Goal: Obtain resource: Download file/media

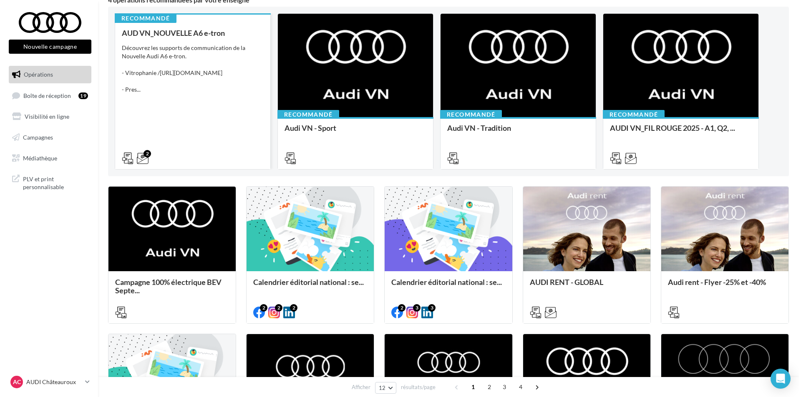
scroll to position [83, 0]
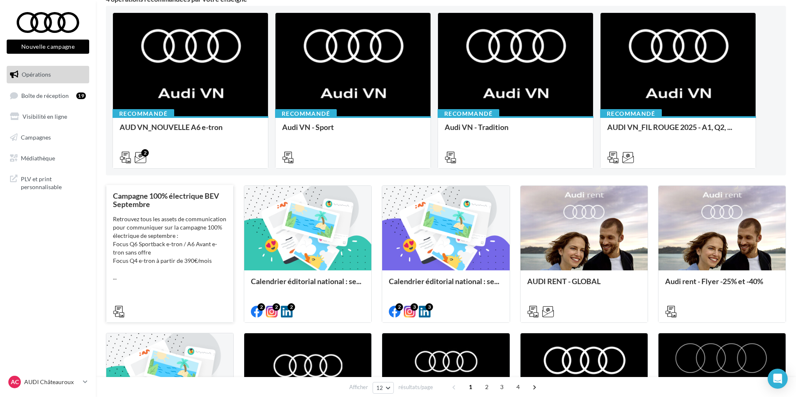
click at [205, 282] on div "Campagne 100% électrique BEV Septembre Retrouvez tous les assets de communicati…" at bounding box center [170, 253] width 114 height 123
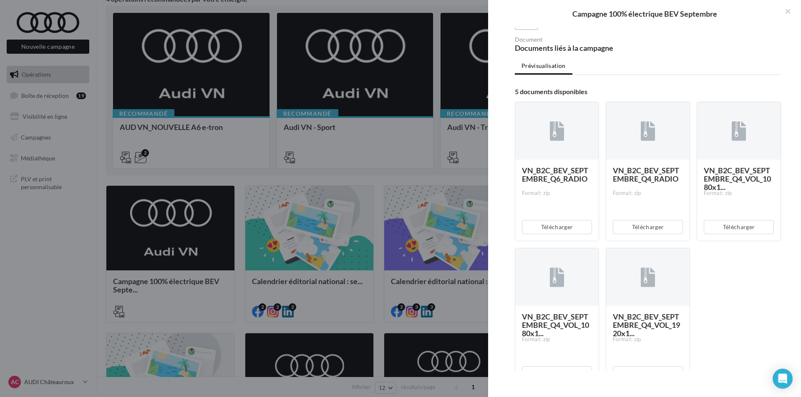
scroll to position [167, 0]
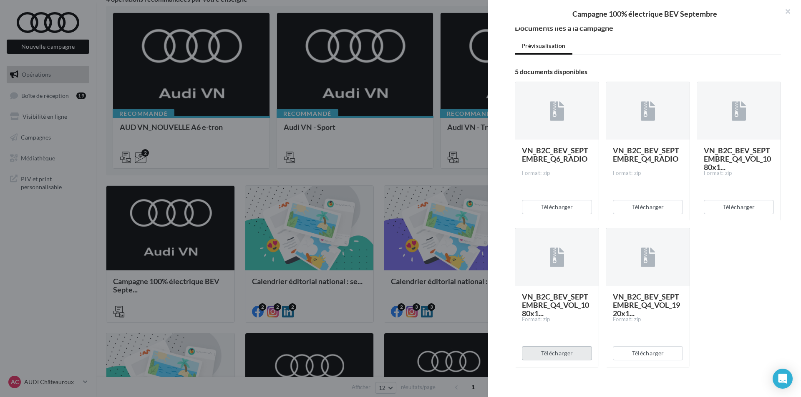
drag, startPoint x: 556, startPoint y: 358, endPoint x: 566, endPoint y: 349, distance: 13.0
click at [557, 357] on button "Télécharger" at bounding box center [557, 354] width 70 height 14
click at [640, 354] on button "Télécharger" at bounding box center [648, 354] width 70 height 14
click at [736, 202] on button "Télécharger" at bounding box center [738, 207] width 70 height 14
click at [643, 209] on button "Télécharger" at bounding box center [648, 207] width 70 height 14
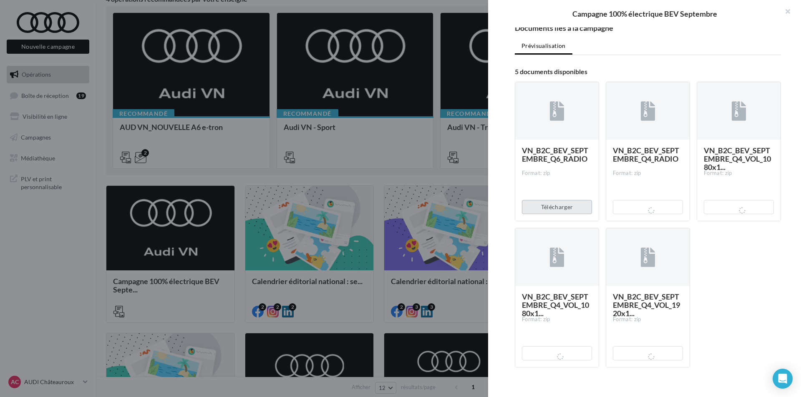
click at [563, 210] on button "Télécharger" at bounding box center [557, 207] width 70 height 14
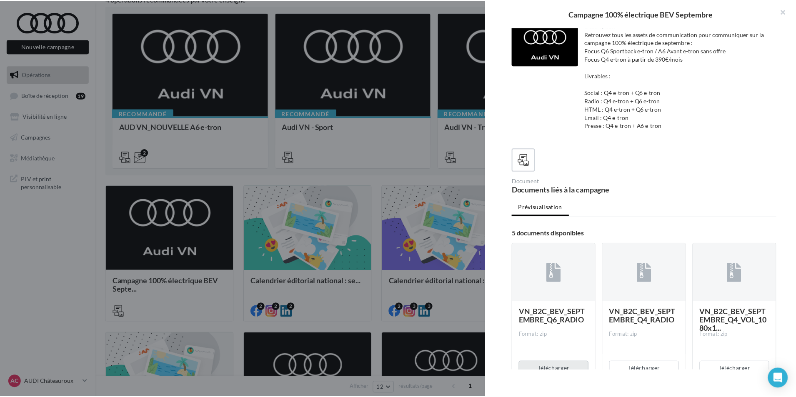
scroll to position [0, 0]
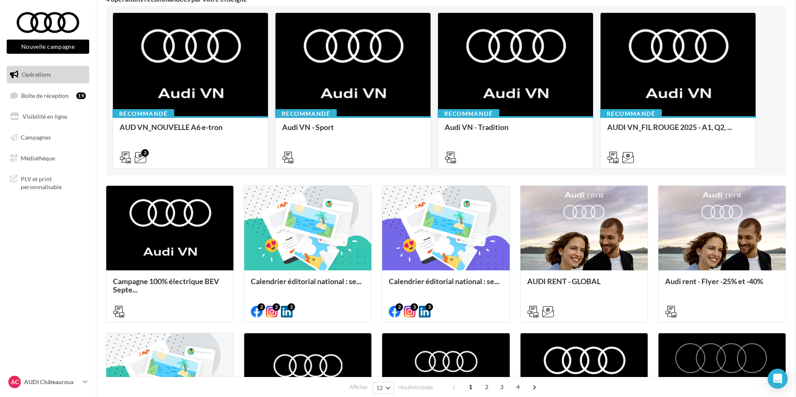
click at [65, 156] on link "Médiathèque" at bounding box center [48, 159] width 86 height 18
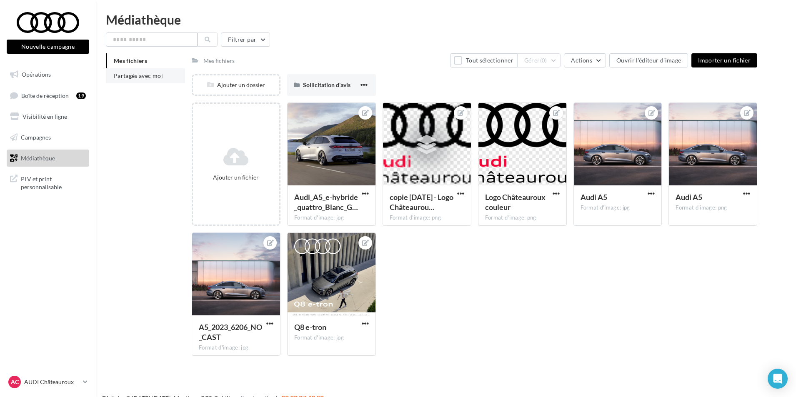
click at [163, 77] on li "Partagés avec moi" at bounding box center [145, 75] width 79 height 15
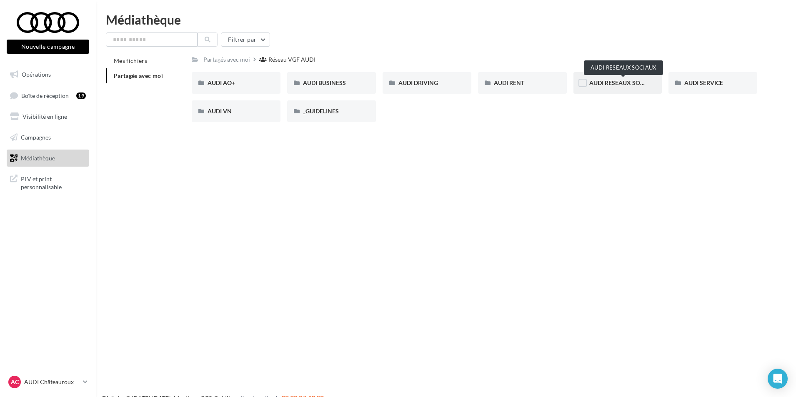
click at [605, 82] on span "AUDI RESEAUX SOCIAUX" at bounding box center [624, 82] width 69 height 7
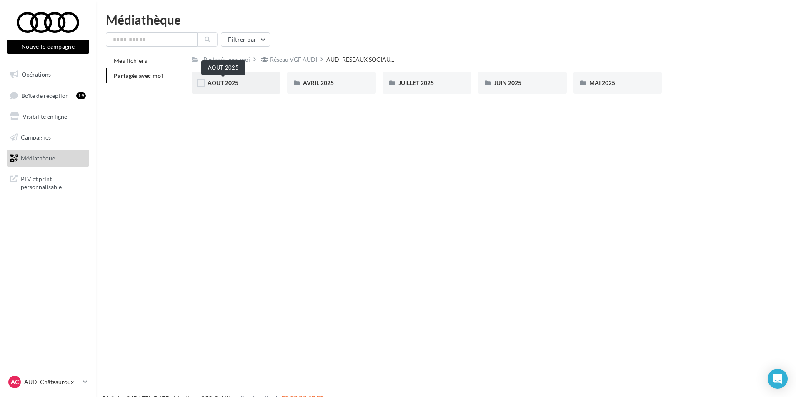
click at [233, 83] on span "AOUT 2025" at bounding box center [223, 82] width 31 height 7
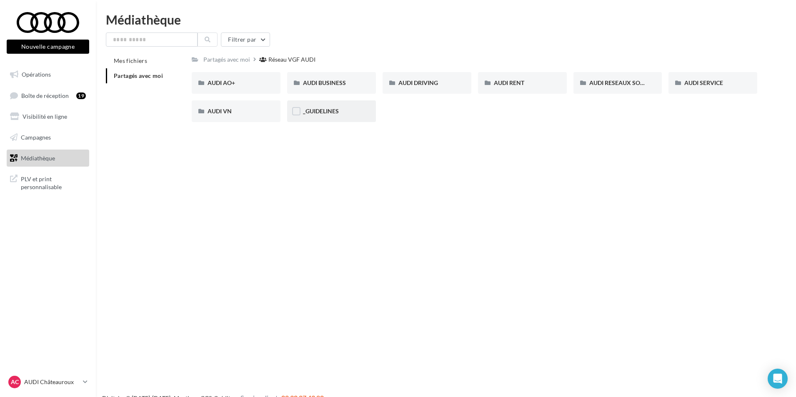
click at [347, 116] on div "_GUIDELINES" at bounding box center [331, 111] width 89 height 22
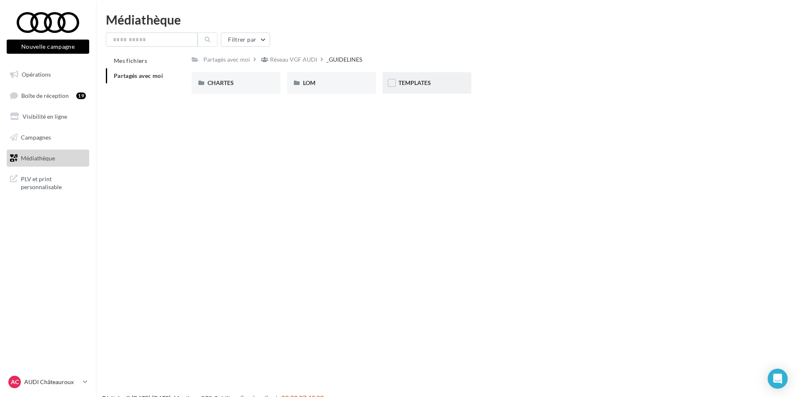
click at [393, 91] on div "TEMPLATES" at bounding box center [427, 83] width 89 height 22
click at [351, 82] on div "AUDI OCCASION" at bounding box center [331, 83] width 57 height 8
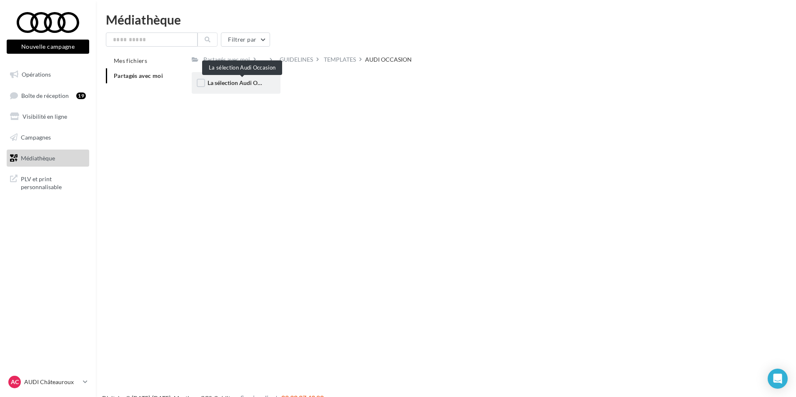
click at [259, 84] on span "La sélection Audi Occasion" at bounding box center [243, 82] width 70 height 7
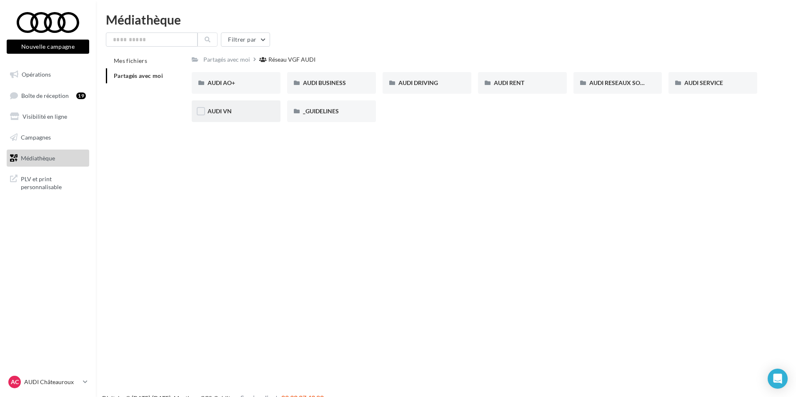
click at [252, 113] on div "AUDI VN" at bounding box center [236, 111] width 57 height 8
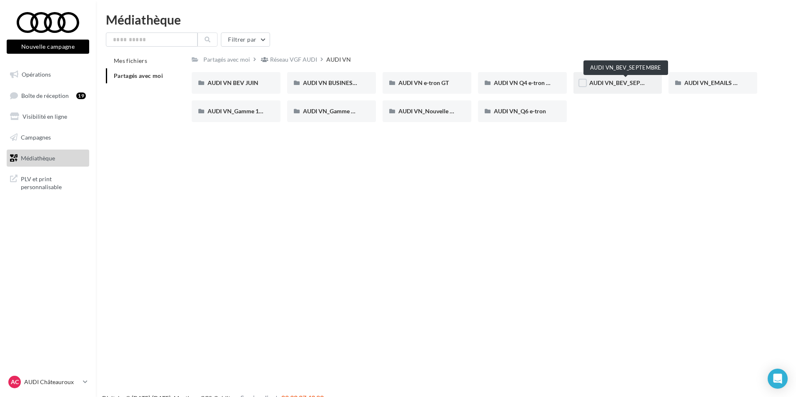
click at [622, 84] on span "AUDI VN_BEV_SEPTEMBRE" at bounding box center [627, 82] width 74 height 7
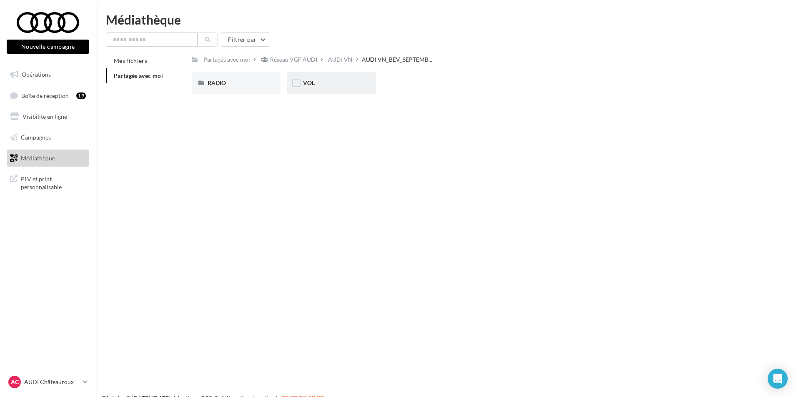
click at [342, 88] on div "VOL" at bounding box center [331, 83] width 89 height 22
click at [253, 84] on div "Q4 e-tron" at bounding box center [236, 83] width 57 height 8
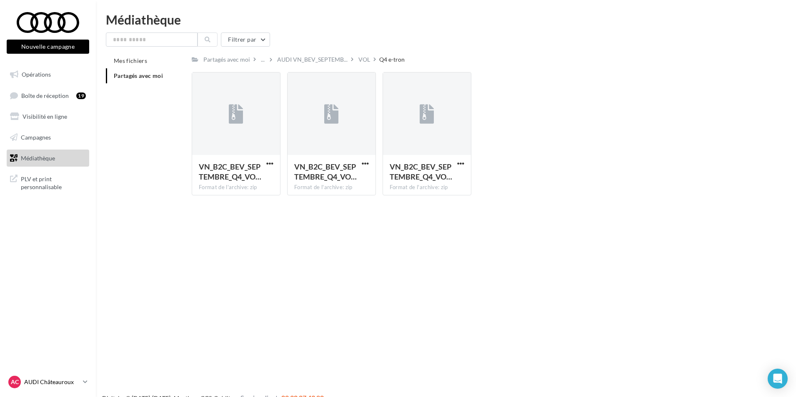
click at [50, 380] on p "AUDI Châteauroux" at bounding box center [51, 382] width 55 height 8
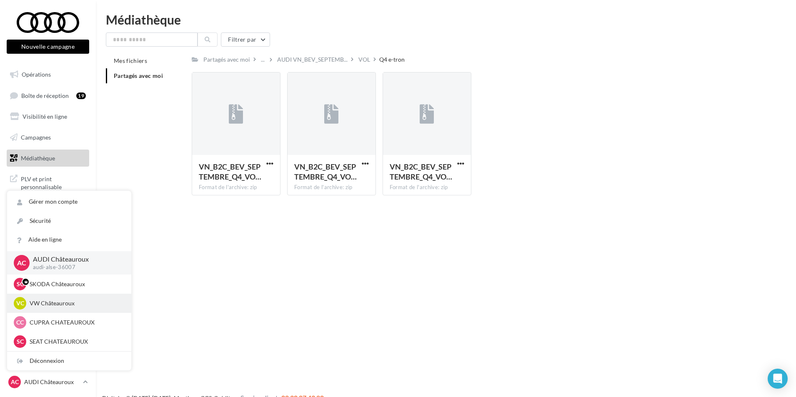
click at [79, 307] on p "VW Châteauroux" at bounding box center [76, 303] width 92 height 8
